Goal: Navigation & Orientation: Find specific page/section

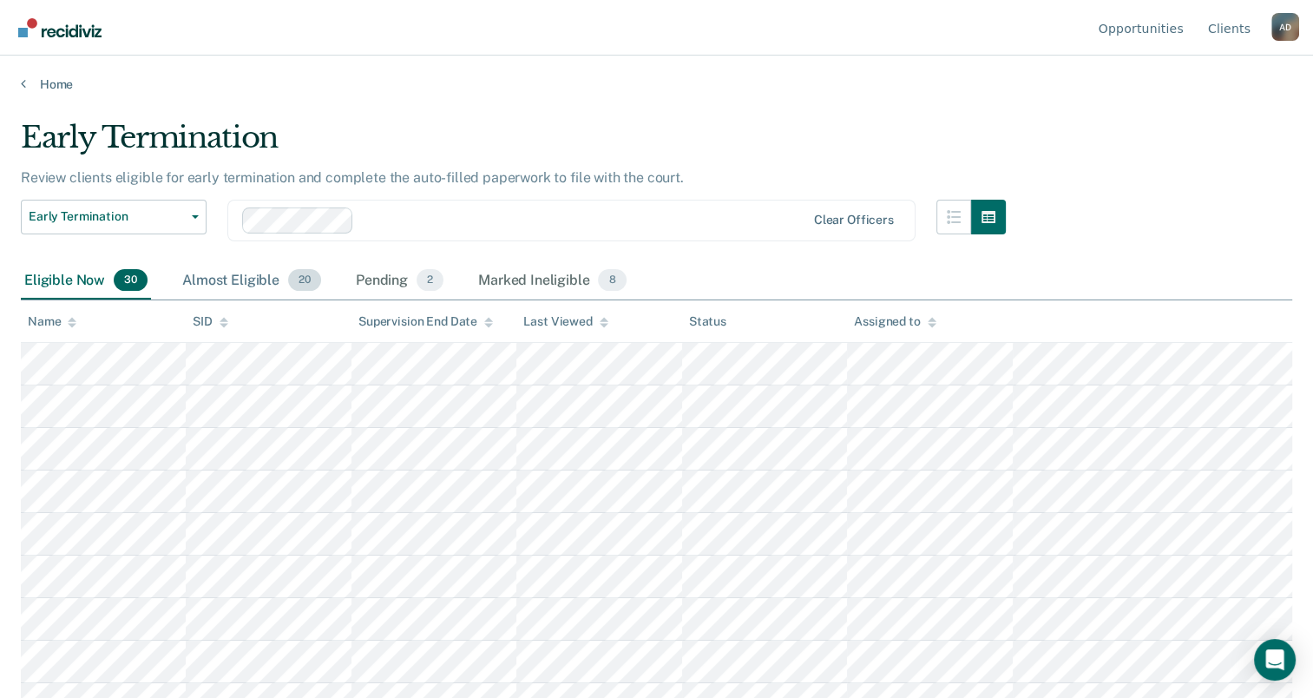
click at [223, 275] on div "Almost Eligible 20" at bounding box center [252, 281] width 146 height 38
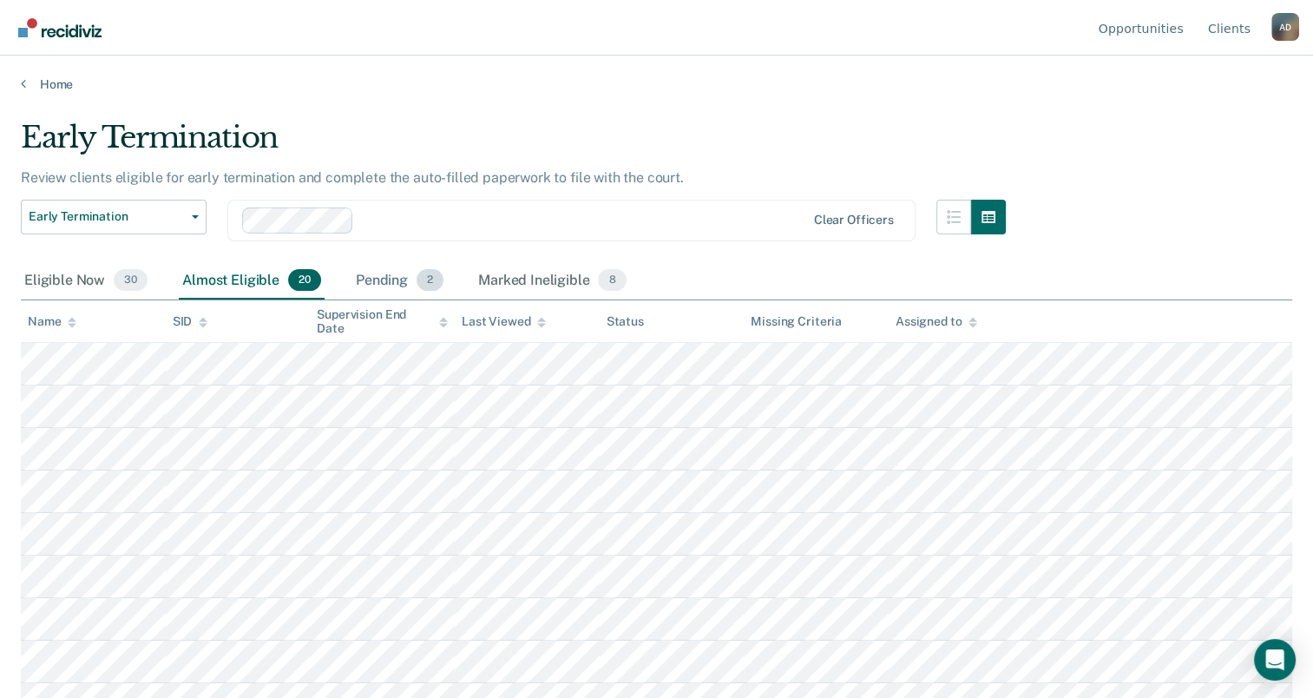
click at [387, 285] on div "Pending 2" at bounding box center [399, 281] width 95 height 38
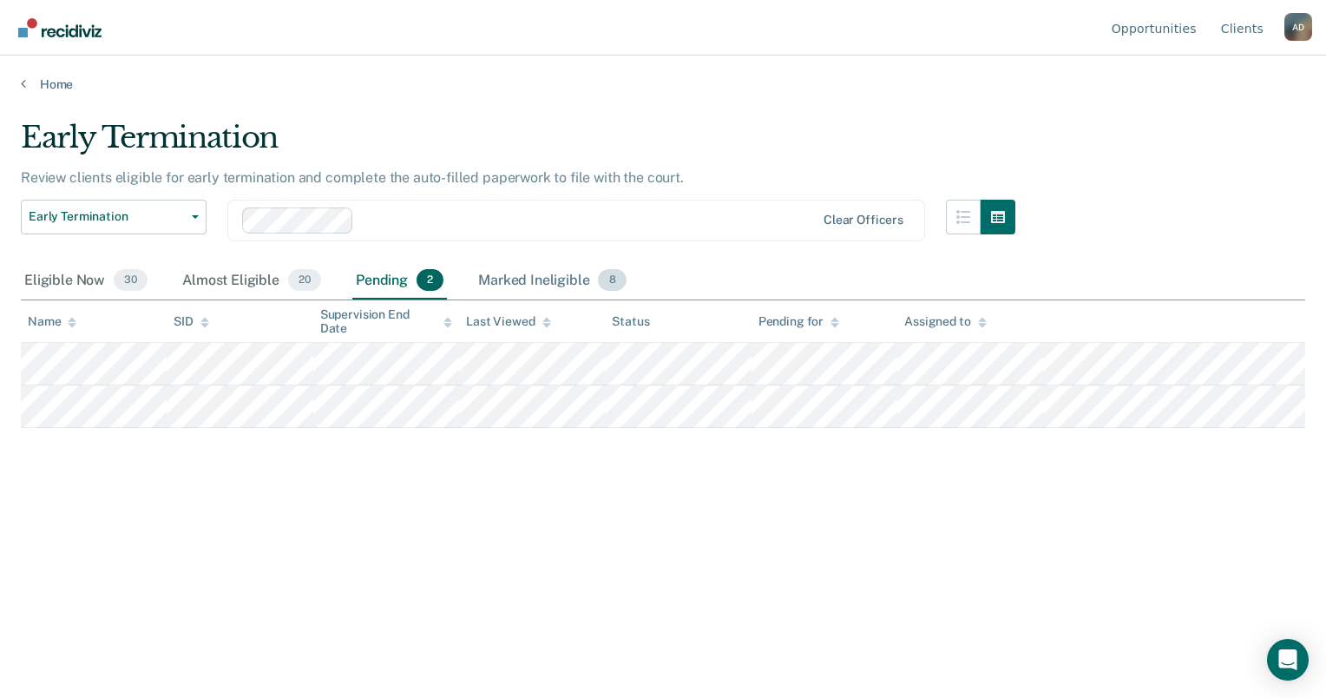
click at [511, 280] on div "Marked Ineligible 8" at bounding box center [552, 281] width 155 height 38
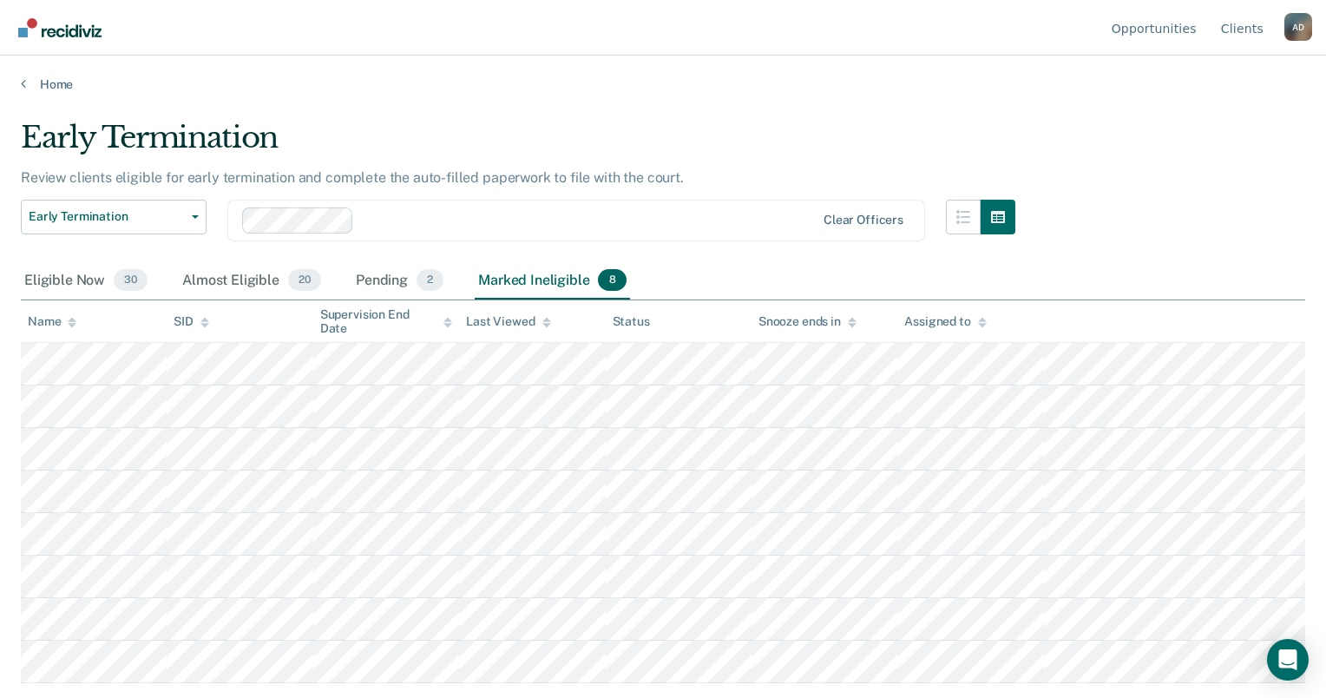
click at [582, 282] on div "Marked Ineligible 8" at bounding box center [552, 281] width 155 height 38
click at [62, 275] on div "Eligible Now 30" at bounding box center [86, 281] width 130 height 38
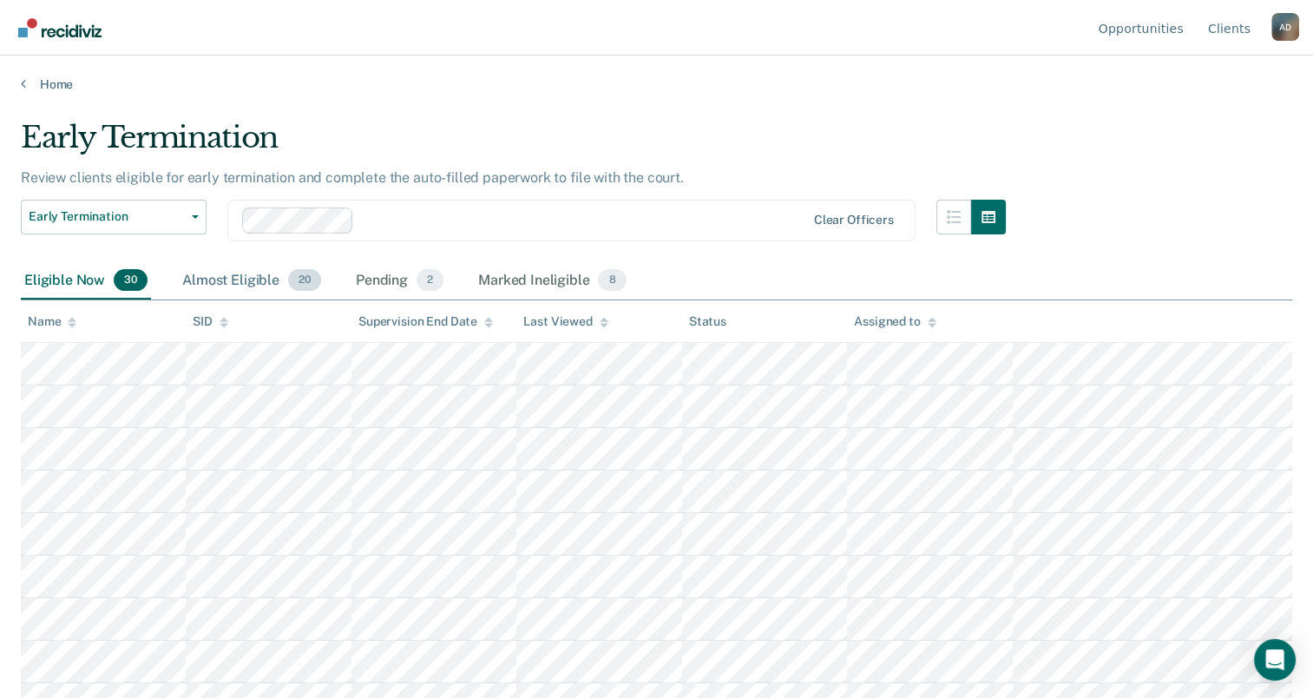
click at [229, 275] on div "Almost Eligible 20" at bounding box center [252, 281] width 146 height 38
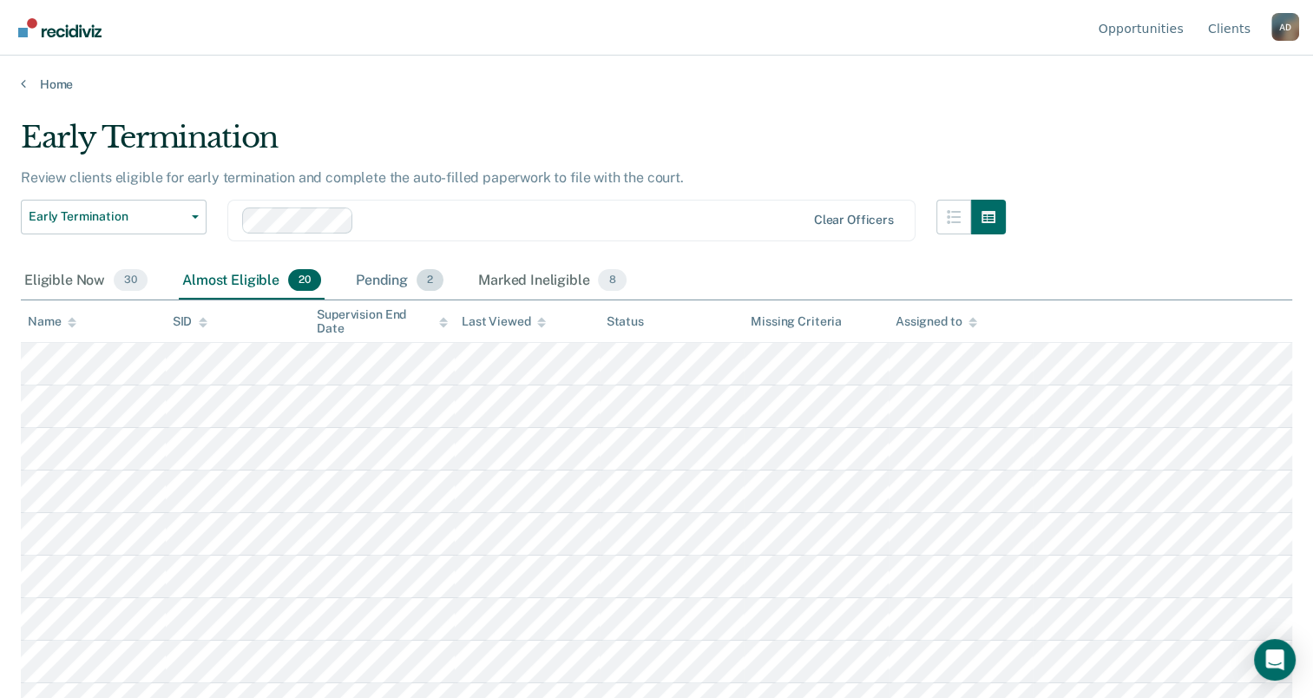
click at [391, 271] on div "Pending 2" at bounding box center [399, 281] width 95 height 38
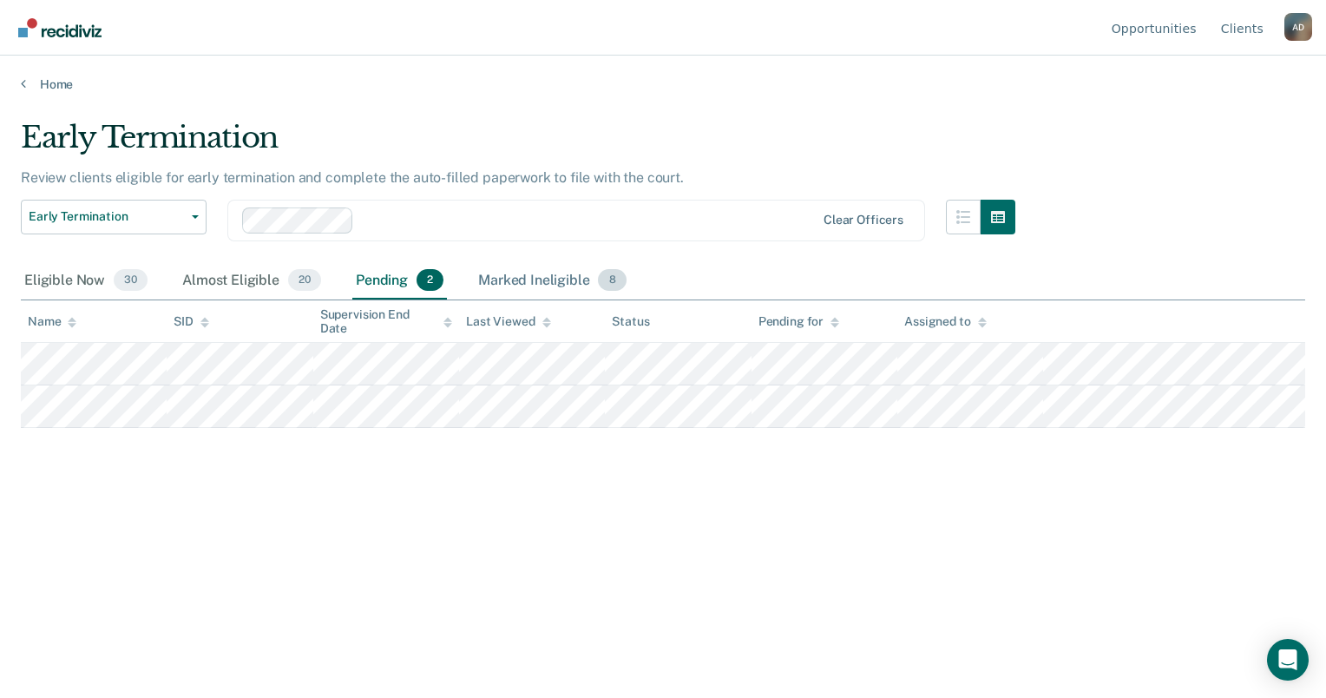
click at [559, 271] on div "Marked Ineligible 8" at bounding box center [552, 281] width 155 height 38
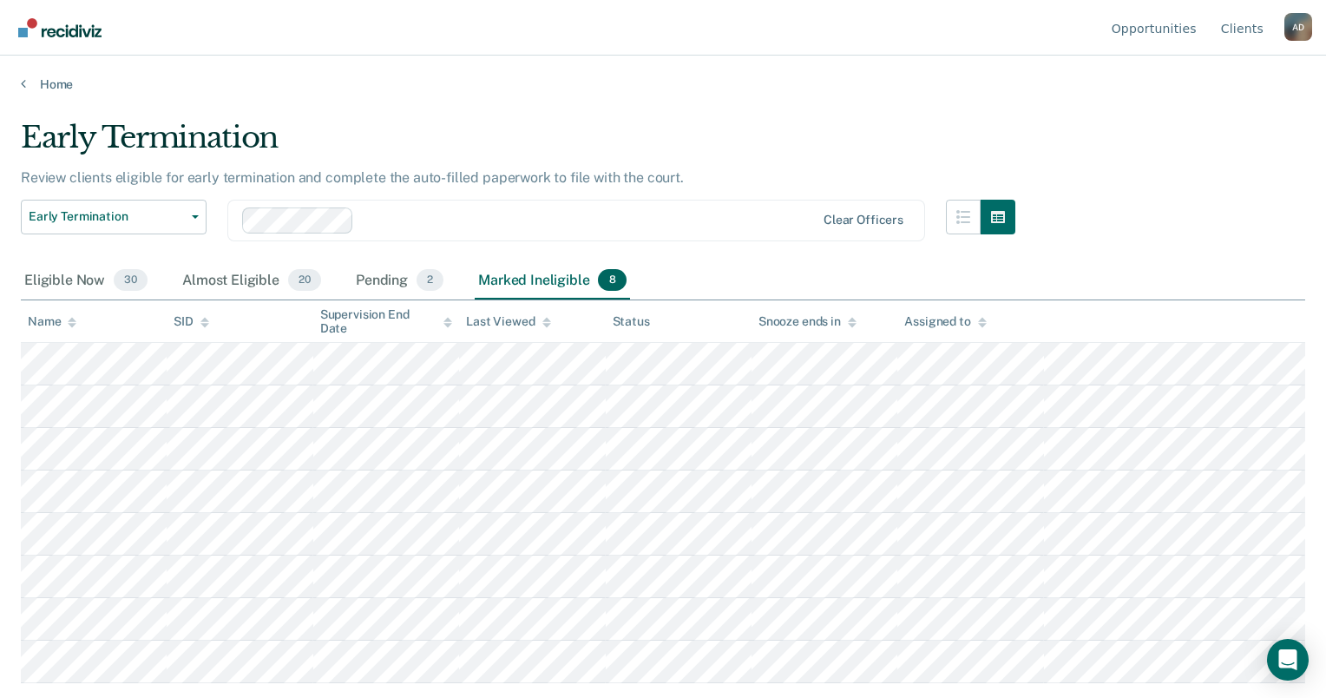
drag, startPoint x: 60, startPoint y: 272, endPoint x: 75, endPoint y: 259, distance: 19.7
click at [60, 272] on div "Eligible Now 30" at bounding box center [86, 281] width 130 height 38
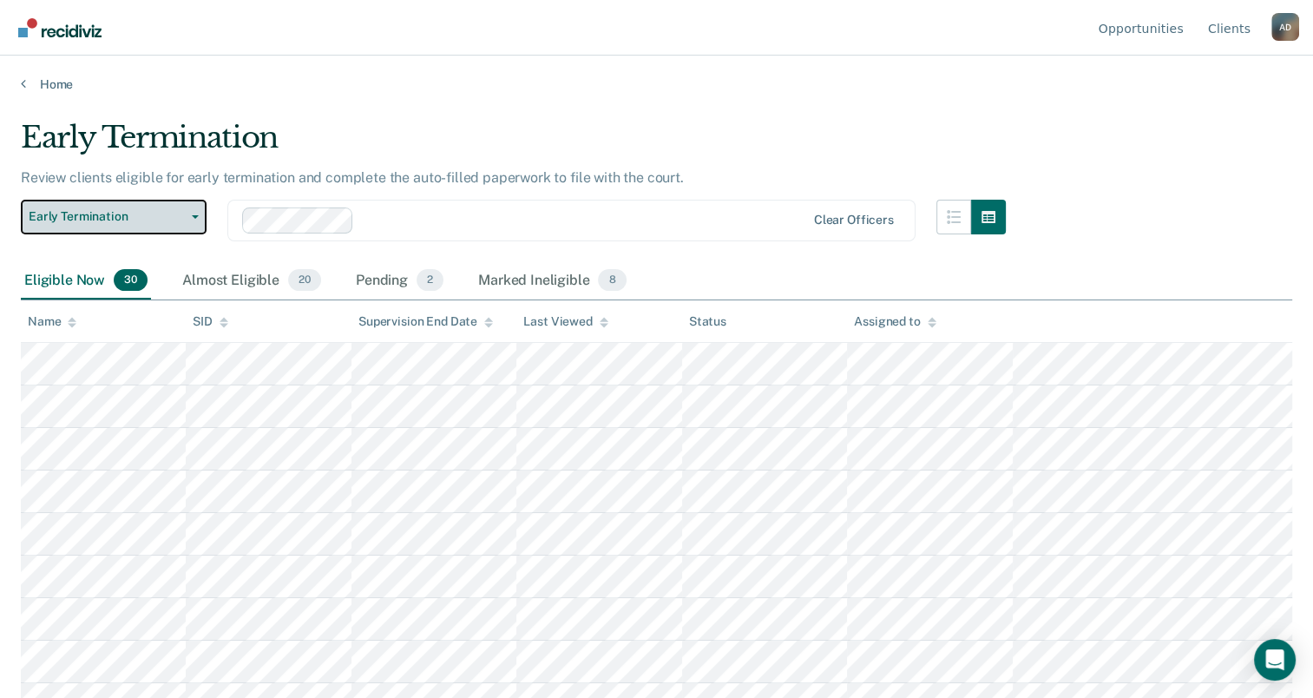
click at [190, 215] on span "button" at bounding box center [192, 216] width 14 height 3
click at [230, 284] on div "Almost Eligible 20" at bounding box center [252, 281] width 146 height 38
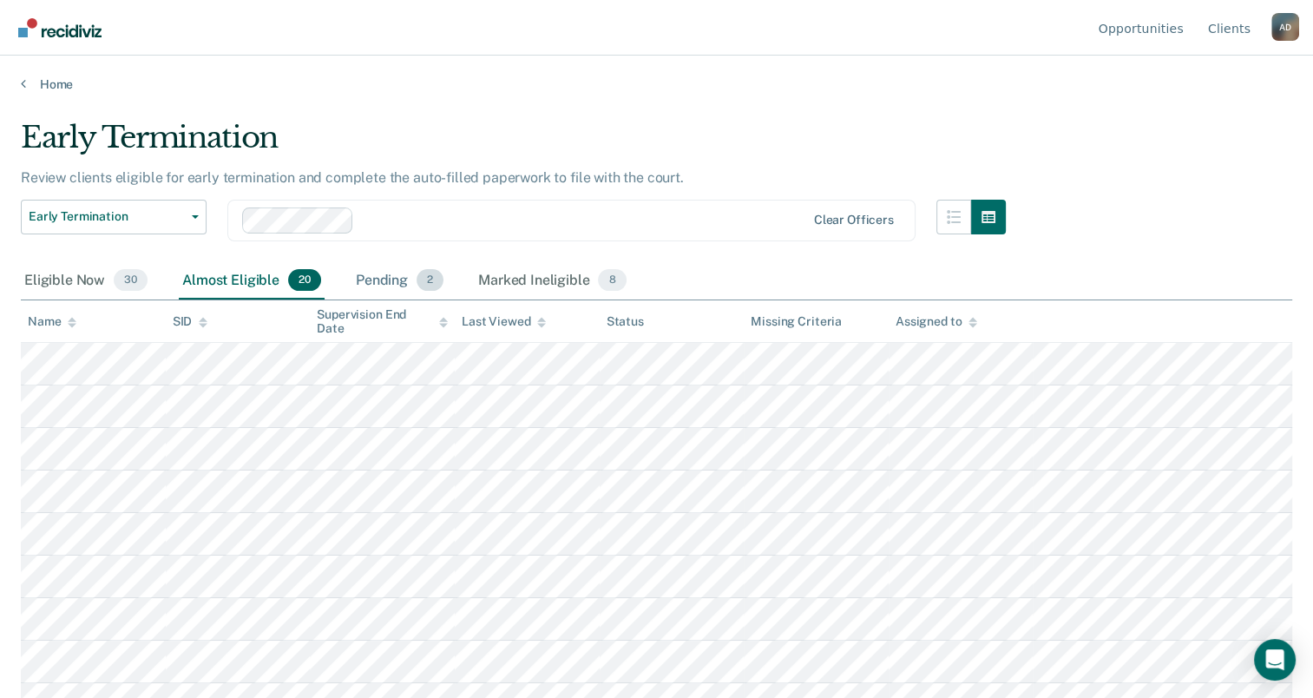
click at [374, 278] on div "Pending 2" at bounding box center [399, 281] width 95 height 38
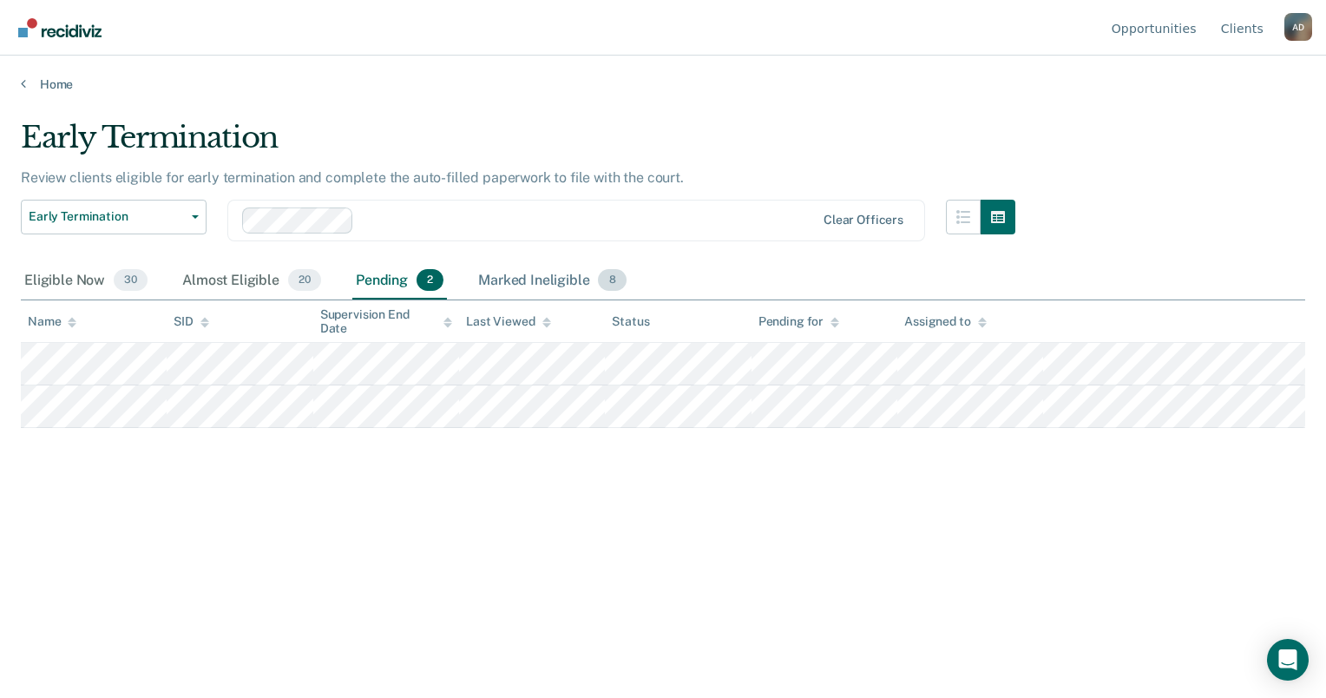
click at [540, 269] on div "Marked Ineligible 8" at bounding box center [552, 281] width 155 height 38
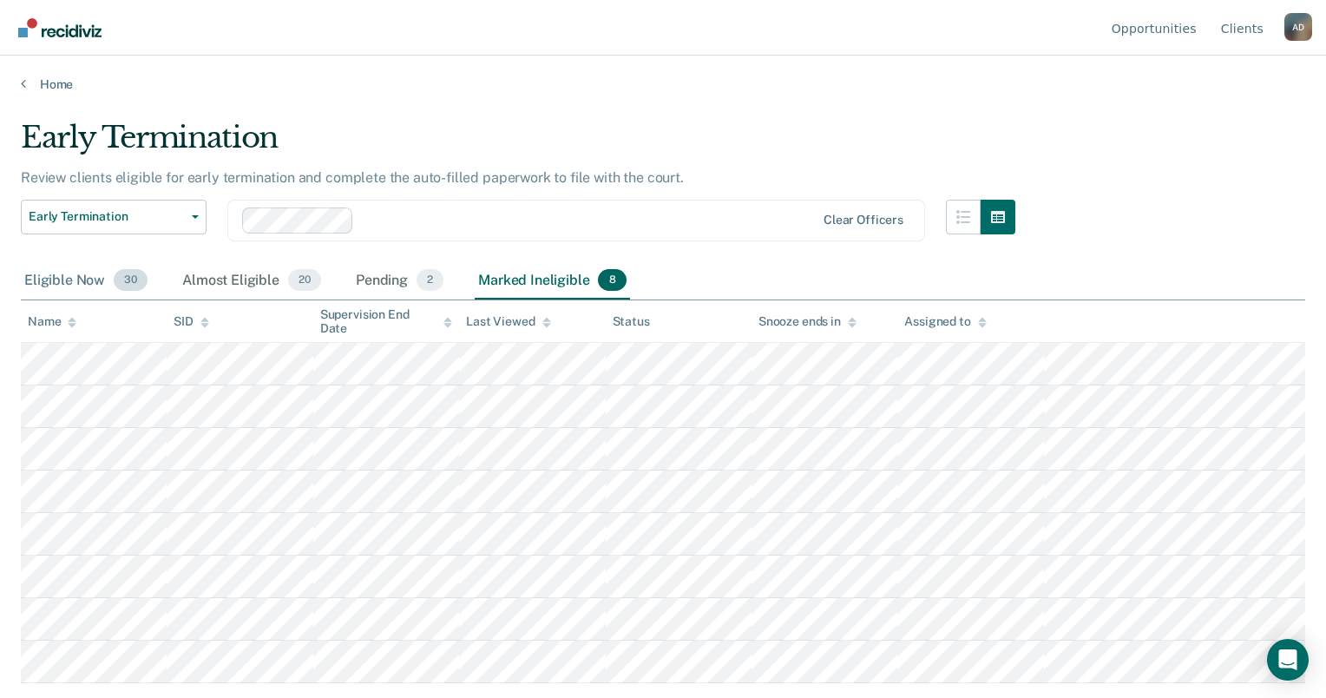
click at [57, 277] on div "Eligible Now 30" at bounding box center [86, 281] width 130 height 38
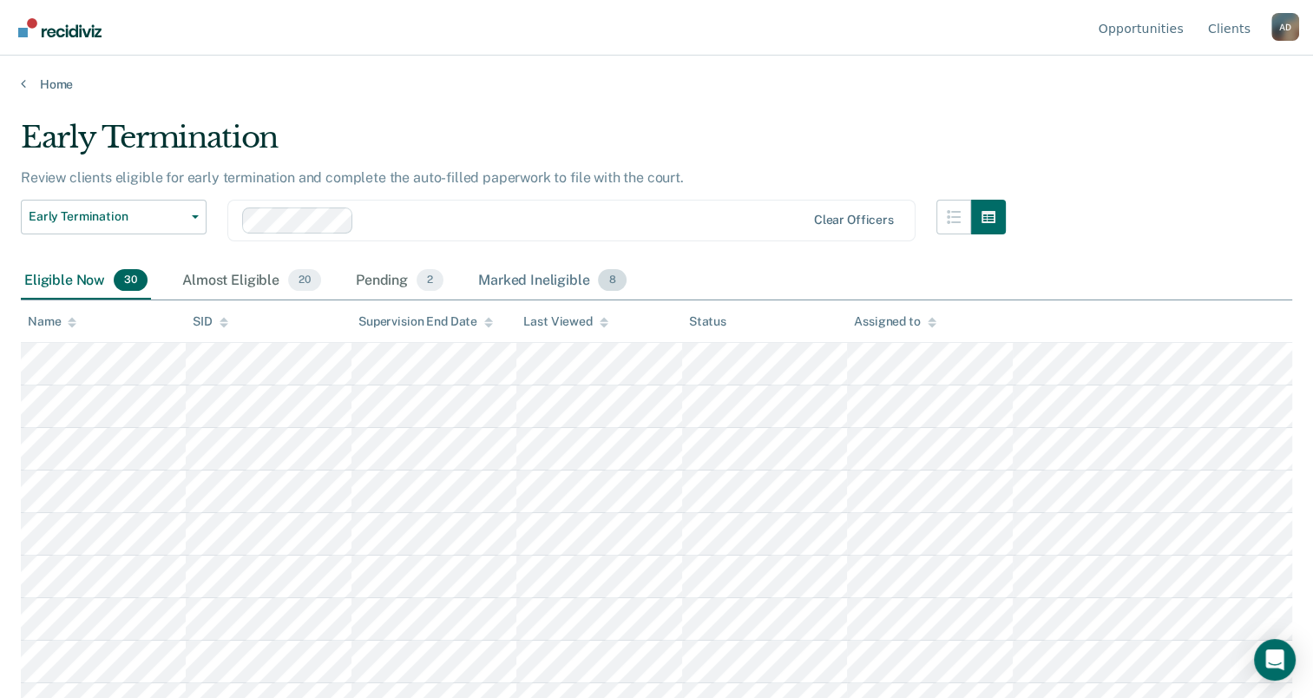
click at [524, 285] on div "Marked Ineligible 8" at bounding box center [552, 281] width 155 height 38
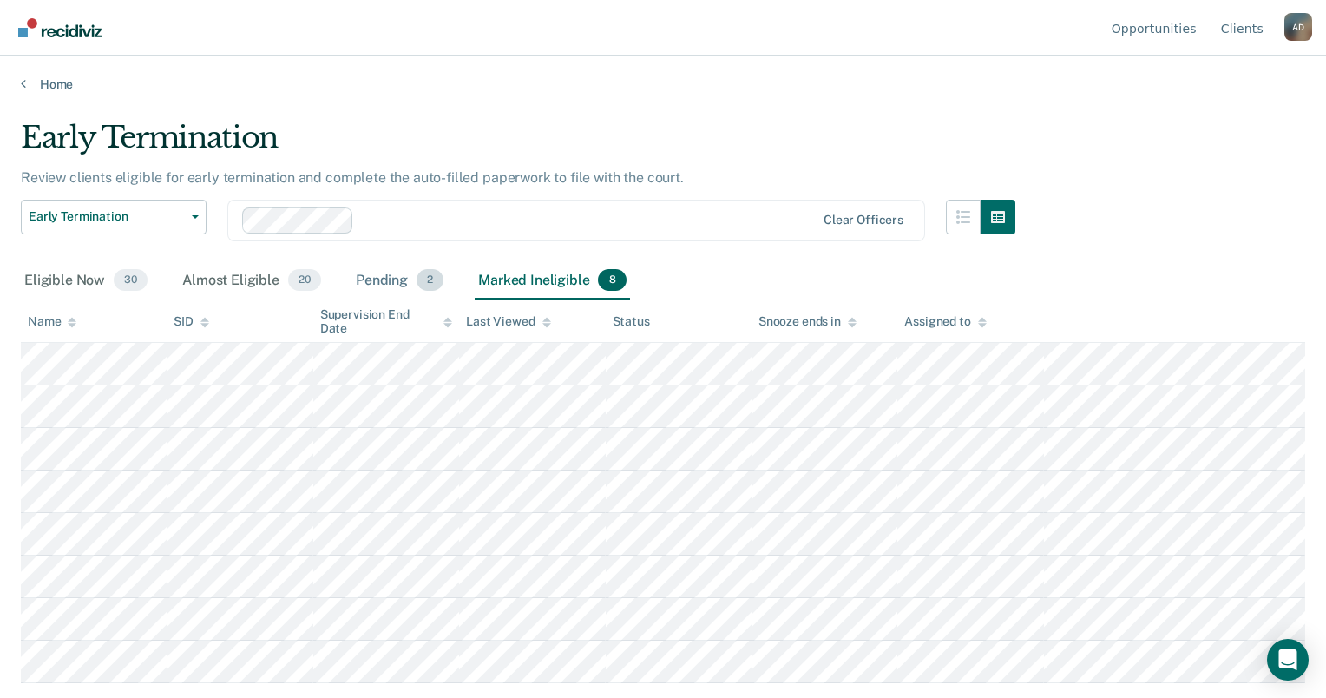
click at [406, 277] on div "Pending 2" at bounding box center [399, 281] width 95 height 38
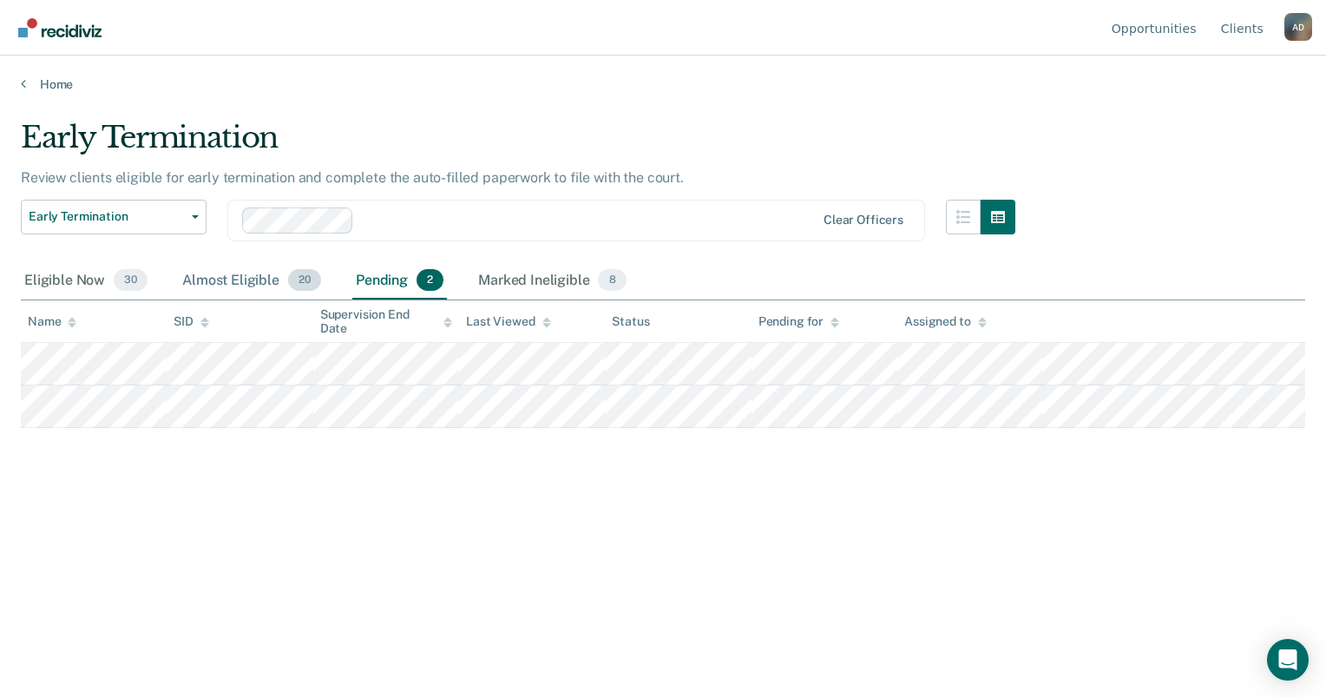
click at [262, 274] on div "Almost Eligible 20" at bounding box center [252, 281] width 146 height 38
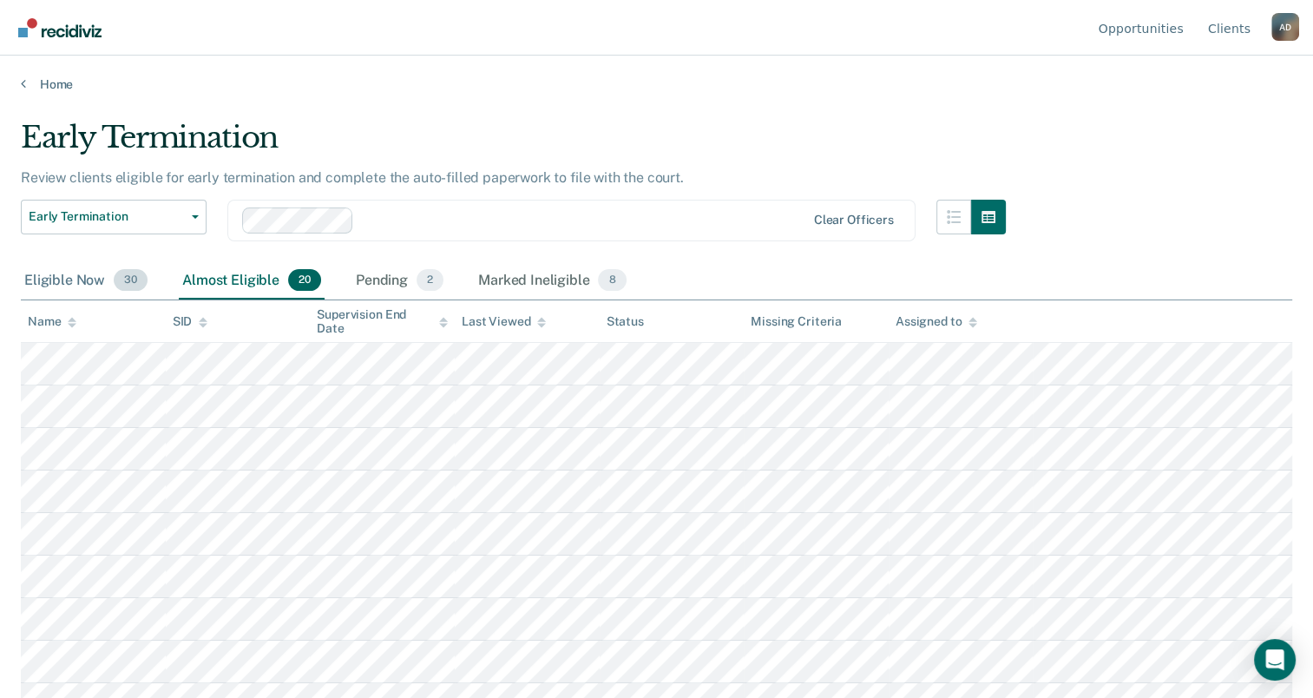
click at [69, 284] on div "Eligible Now 30" at bounding box center [86, 281] width 130 height 38
